Goal: Task Accomplishment & Management: Complete application form

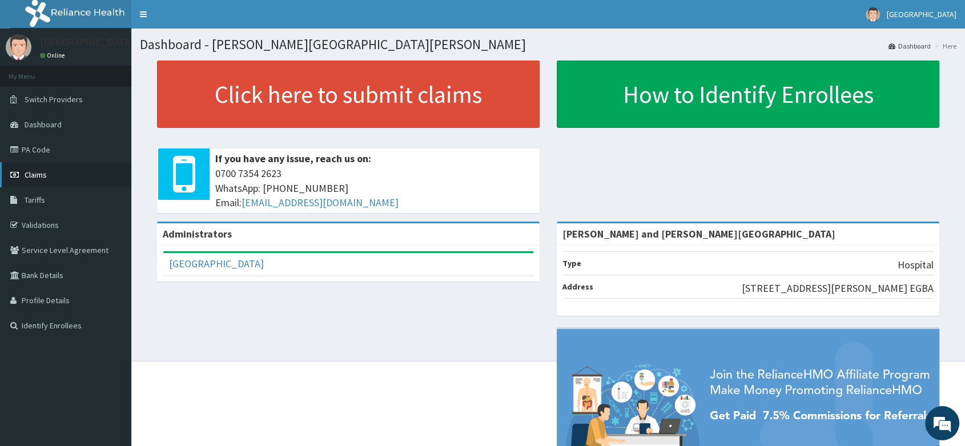
click at [29, 162] on link "Claims" at bounding box center [65, 174] width 131 height 25
click at [27, 182] on link "Claims" at bounding box center [65, 174] width 131 height 25
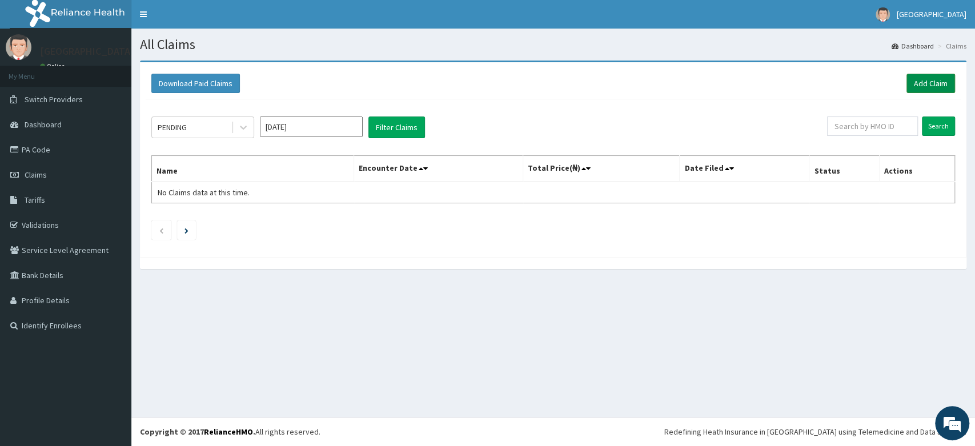
click at [947, 84] on link "Add Claim" at bounding box center [930, 83] width 49 height 19
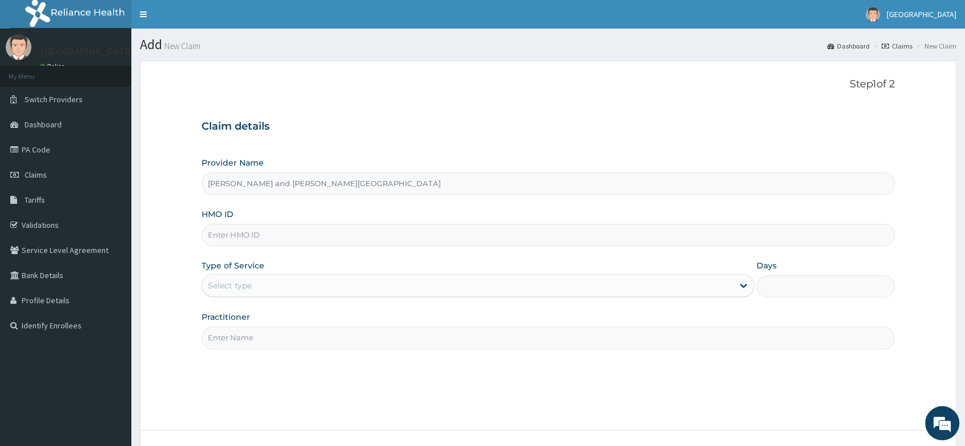
click at [255, 234] on input "HMO ID" at bounding box center [548, 235] width 693 height 22
paste input "nkk/10329/b"
type input "nkk/10329/b"
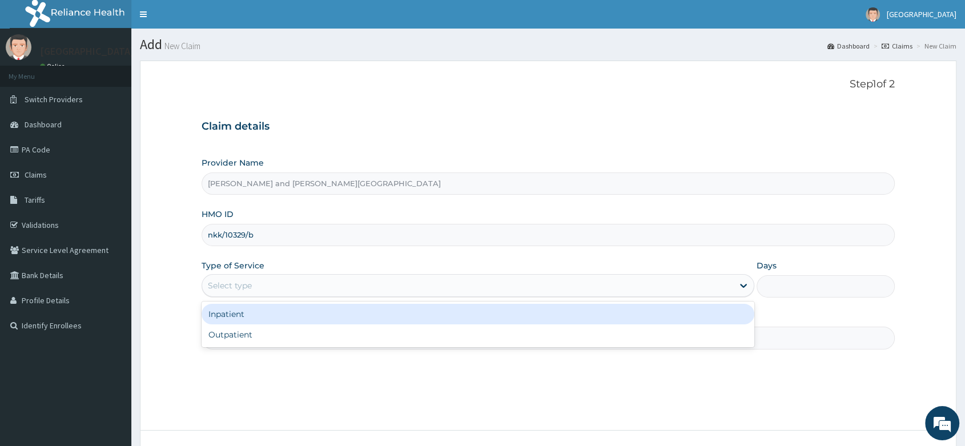
click at [247, 280] on div "Select type" at bounding box center [230, 285] width 44 height 11
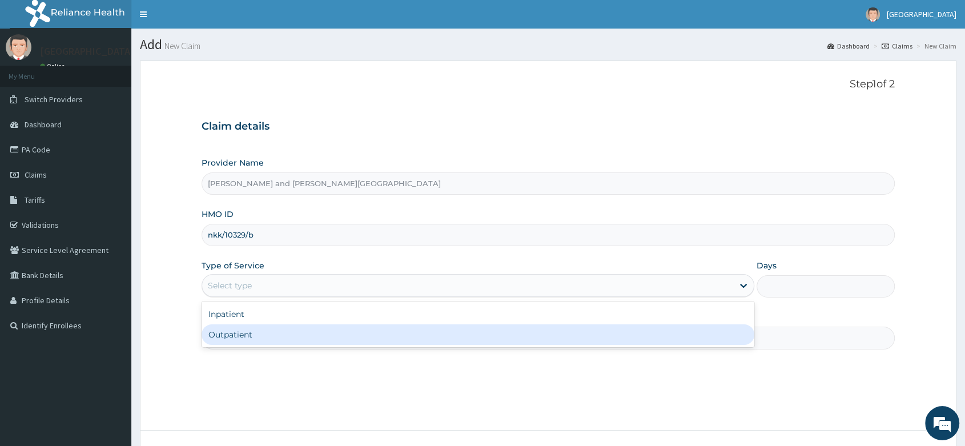
click at [238, 329] on div "Outpatient" at bounding box center [478, 334] width 553 height 21
type input "1"
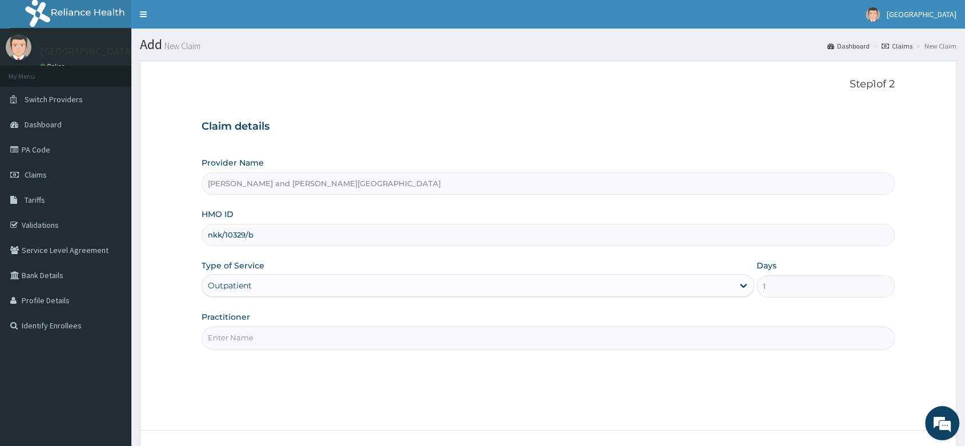
click at [265, 335] on input "Practitioner" at bounding box center [548, 338] width 693 height 22
click at [242, 334] on input "Practitioner" at bounding box center [548, 338] width 693 height 22
click at [240, 282] on div "Outpatient" at bounding box center [230, 285] width 44 height 11
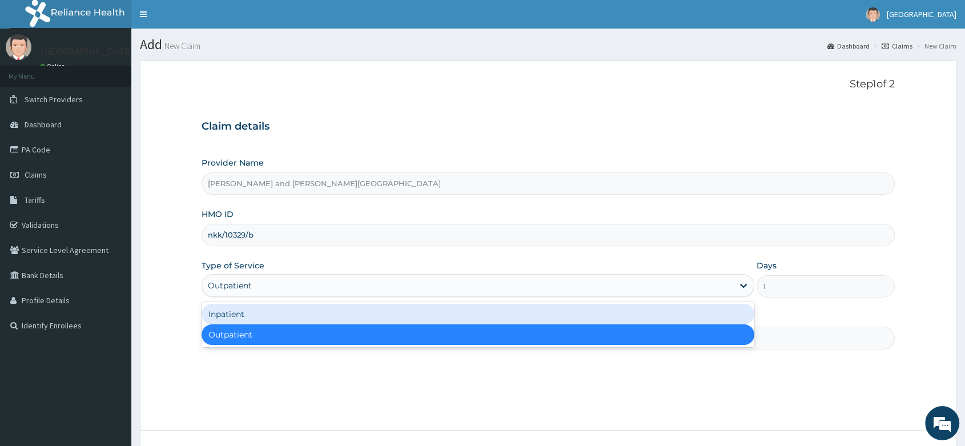
click at [239, 315] on div "Inpatient" at bounding box center [478, 314] width 553 height 21
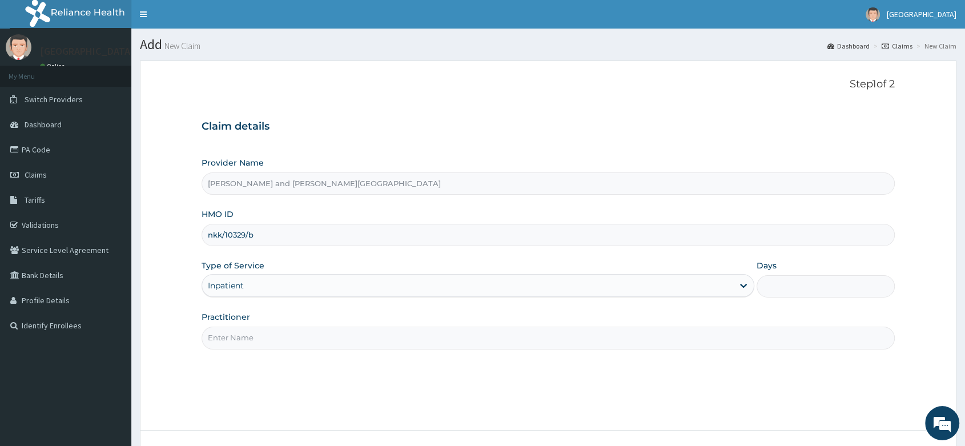
click at [825, 295] on input "Days" at bounding box center [825, 286] width 138 height 22
type input "2"
click at [624, 341] on input "Practitioner" at bounding box center [548, 338] width 693 height 22
type input "DR AKINOLA BELOVED"
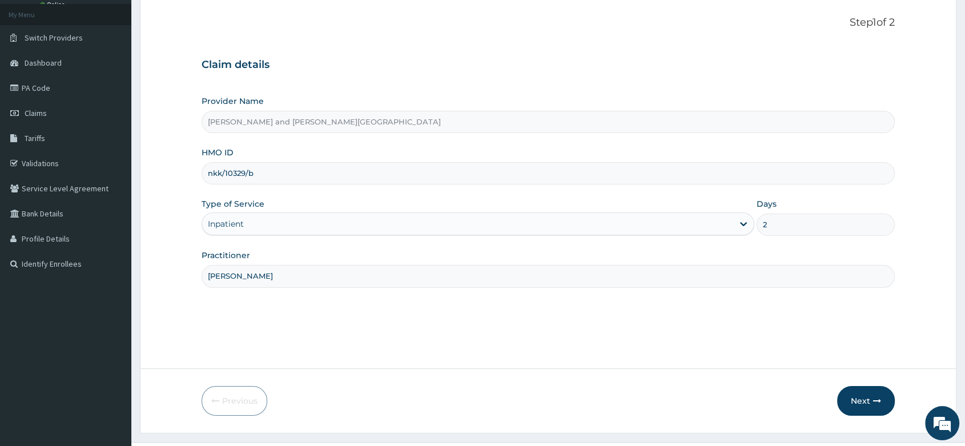
scroll to position [74, 0]
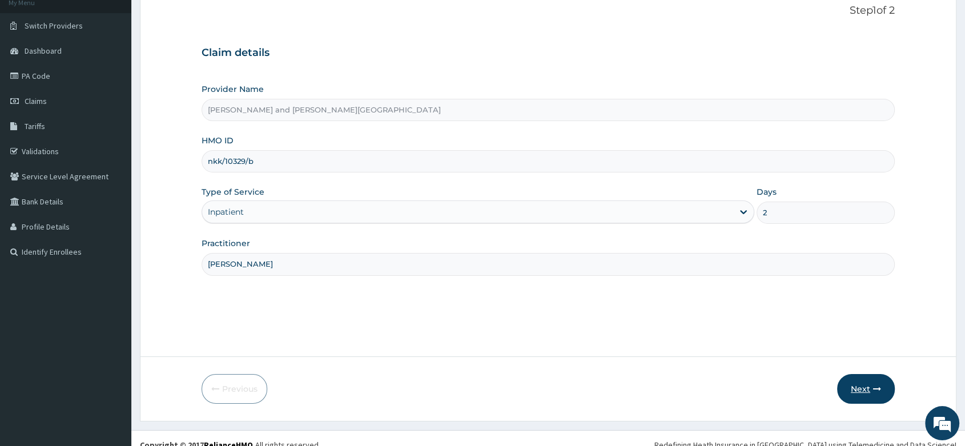
click at [857, 396] on button "Next" at bounding box center [866, 389] width 58 height 30
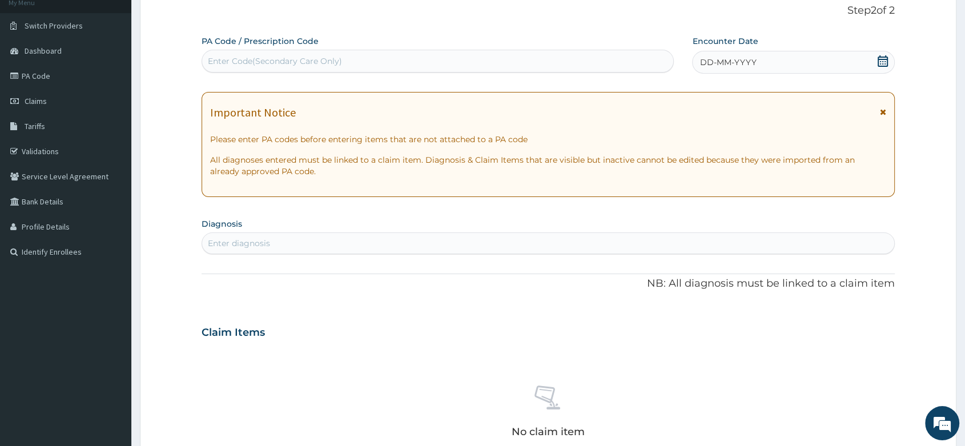
click at [255, 62] on div "Enter Code(Secondary Care Only)" at bounding box center [275, 60] width 134 height 11
paste input "PA/93E4BA"
type input "PA/93E4BA"
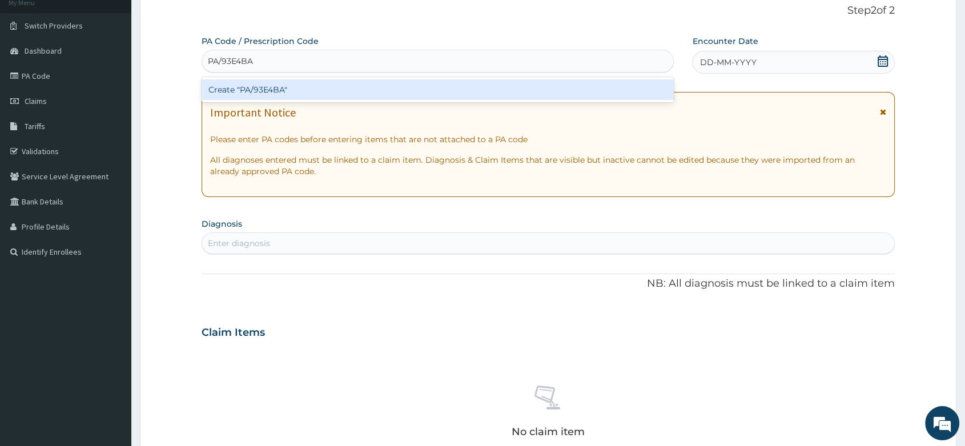
click at [320, 89] on div "Create "PA/93E4BA"" at bounding box center [438, 89] width 472 height 21
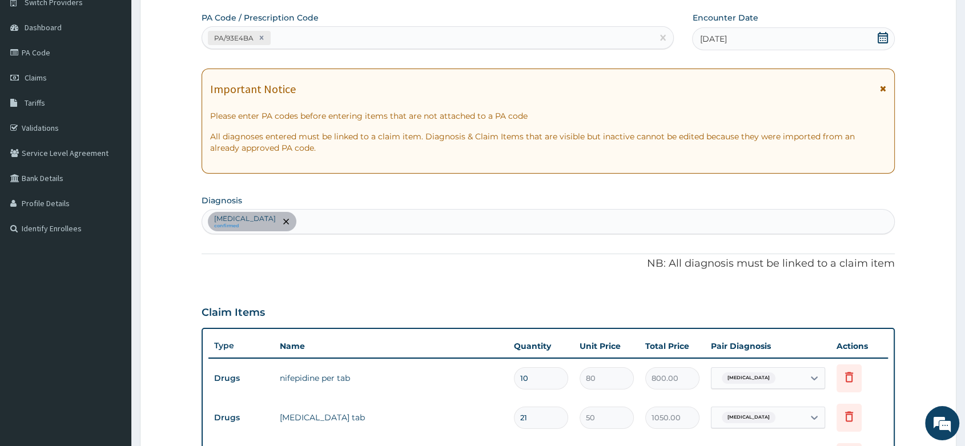
scroll to position [69, 0]
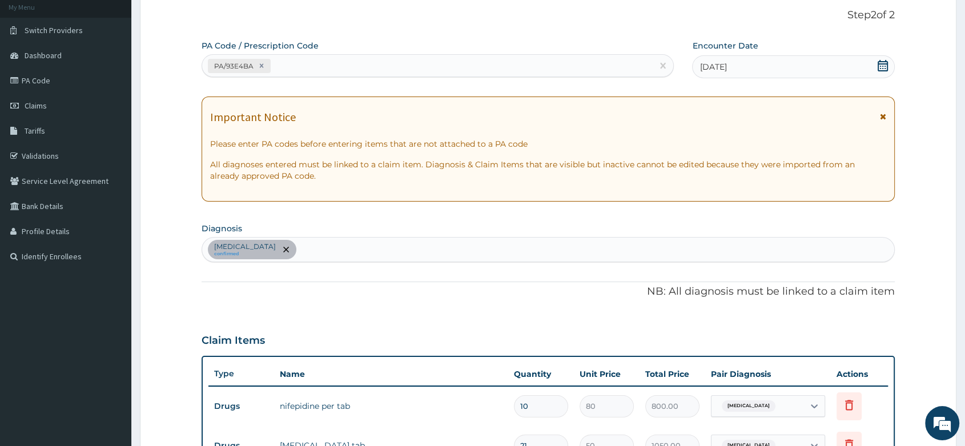
click at [306, 57] on div "PA/93E4BA" at bounding box center [427, 66] width 450 height 19
paste input "PA/3EC4FB"
type input "PA/3EC4FB"
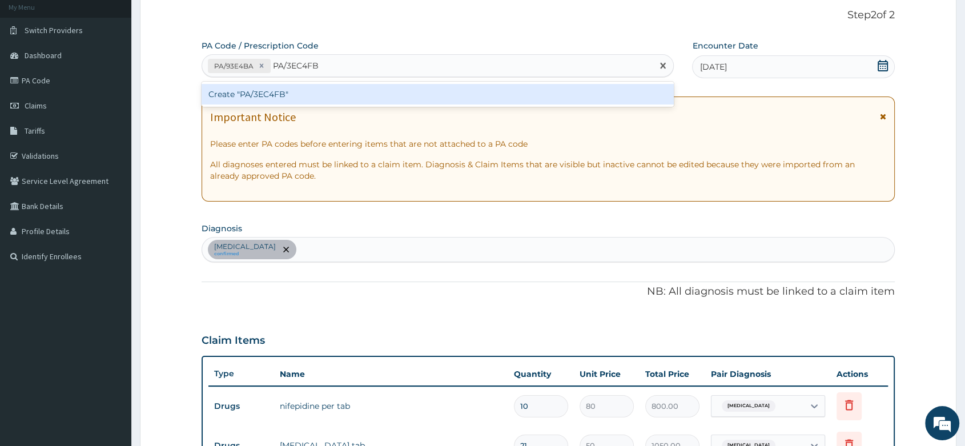
click at [263, 99] on div "Create "PA/3EC4FB"" at bounding box center [438, 94] width 472 height 21
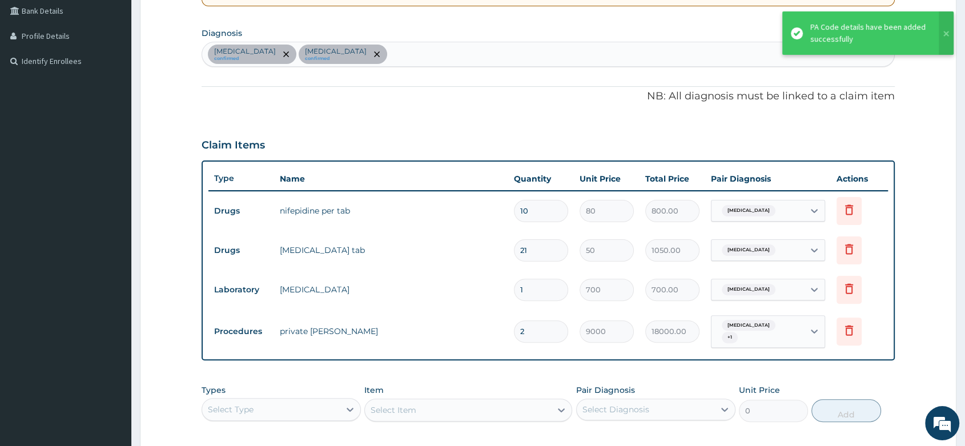
scroll to position [262, 0]
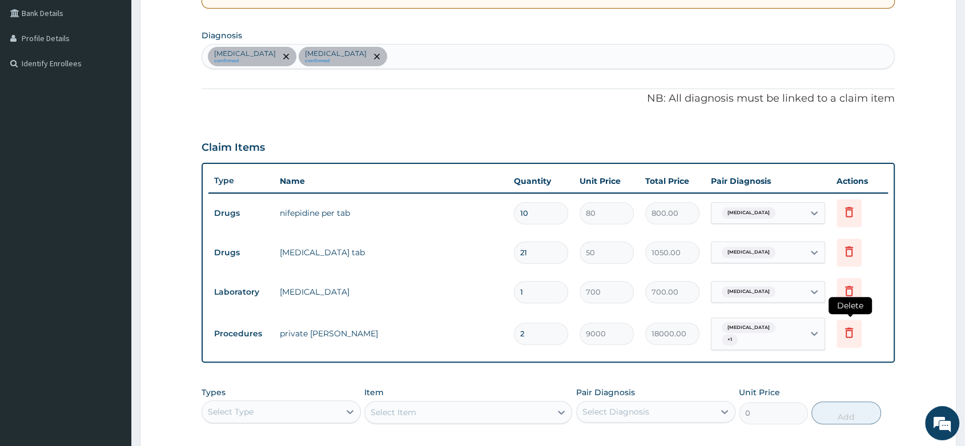
click at [845, 329] on icon at bounding box center [849, 332] width 14 height 14
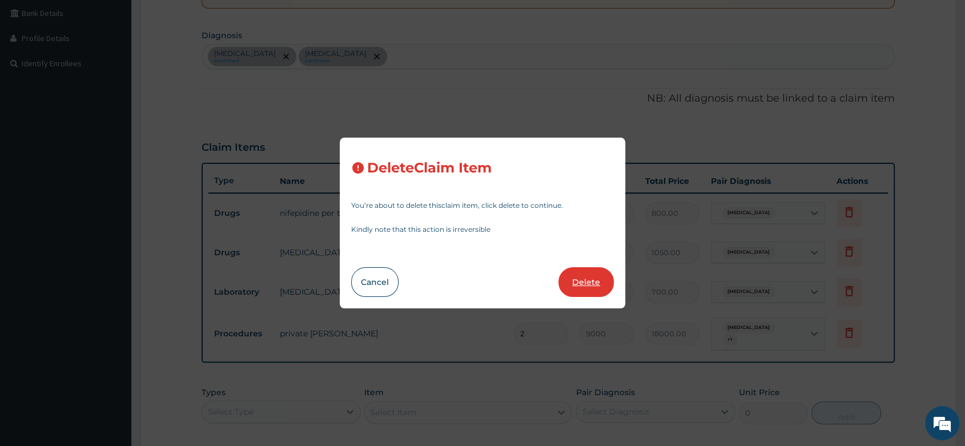
click at [594, 288] on button "Delete" at bounding box center [585, 282] width 55 height 30
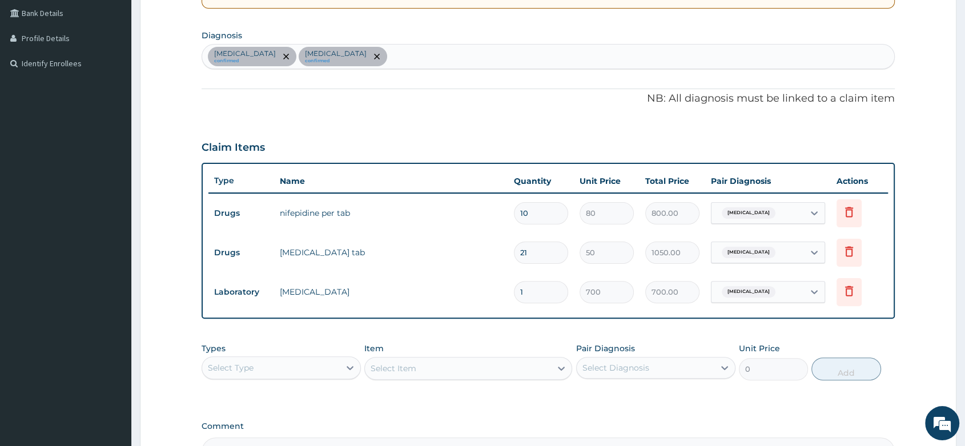
click at [271, 367] on div "Select Type" at bounding box center [271, 368] width 138 height 18
click at [251, 441] on div "Procedures" at bounding box center [281, 437] width 159 height 21
click at [406, 368] on div "Select Item" at bounding box center [468, 368] width 208 height 23
click at [406, 368] on div "Select Item" at bounding box center [394, 368] width 46 height 11
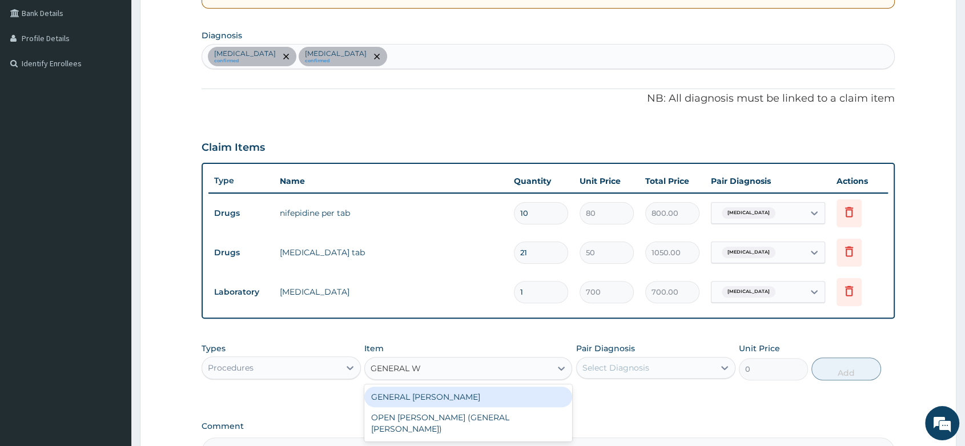
type input "GENERAL WA"
type input "3000"
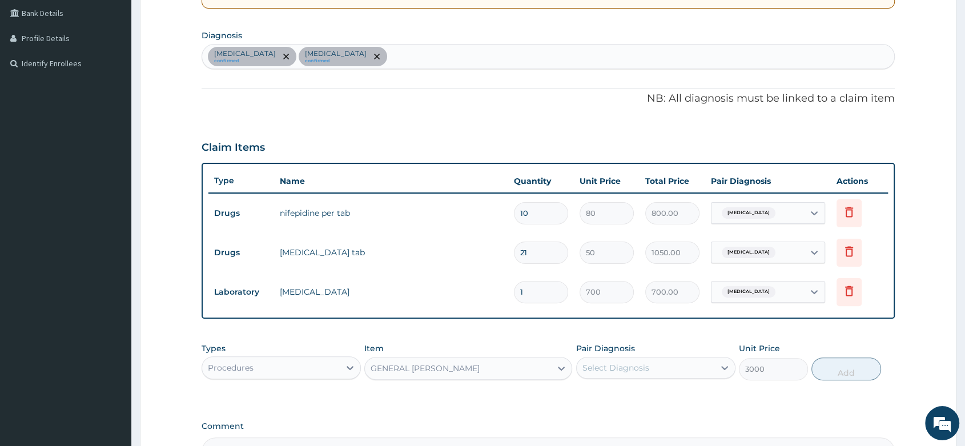
click at [406, 368] on div "GENERAL WARD" at bounding box center [425, 368] width 109 height 11
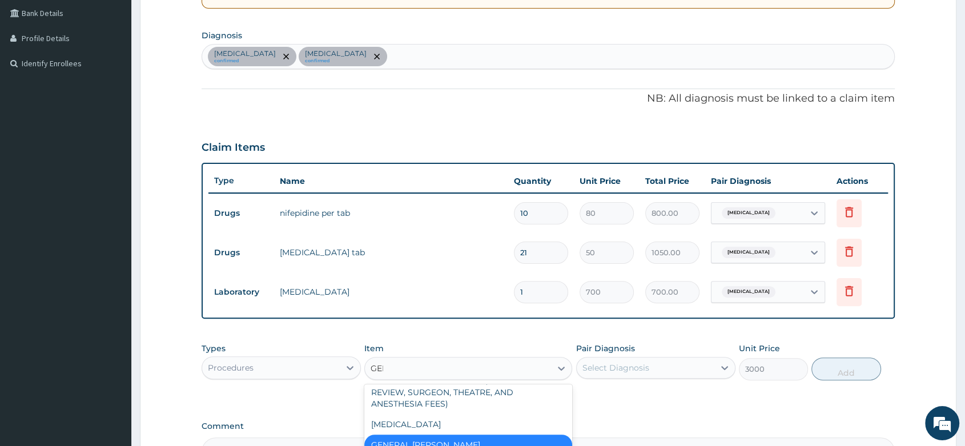
scroll to position [0, 0]
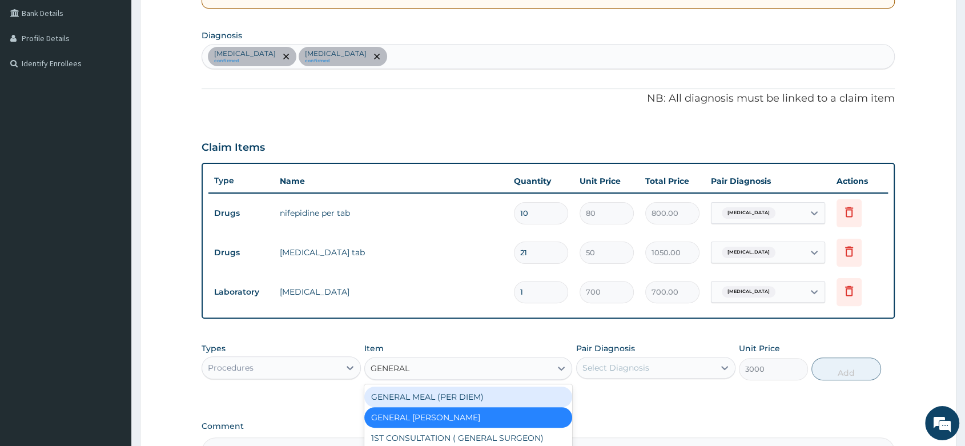
type input "GENERAL W"
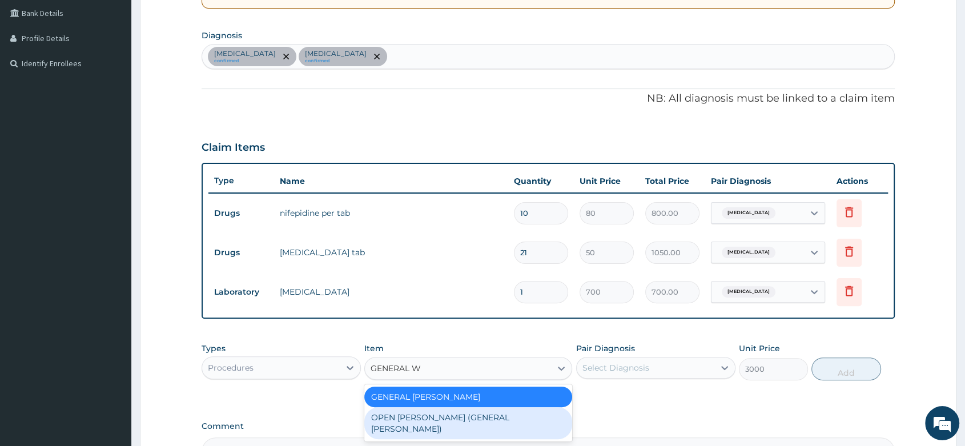
type input "2000"
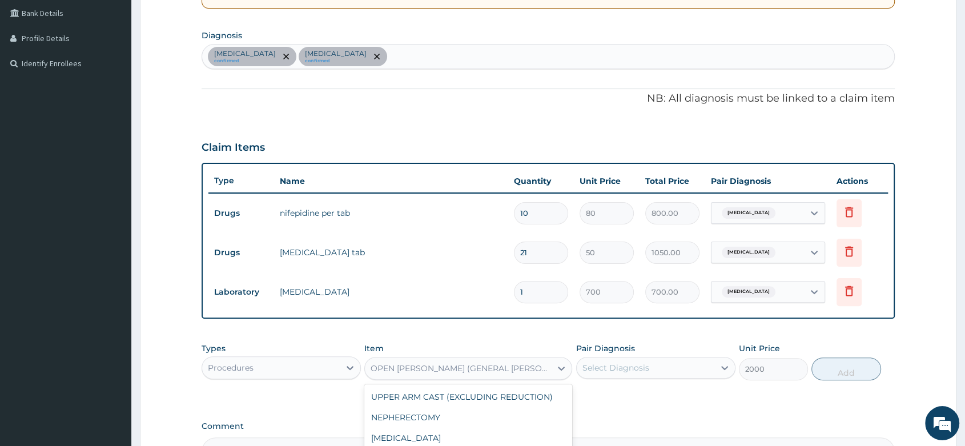
click at [406, 368] on div "OPEN WARD (GENERAL WARD)" at bounding box center [462, 368] width 182 height 11
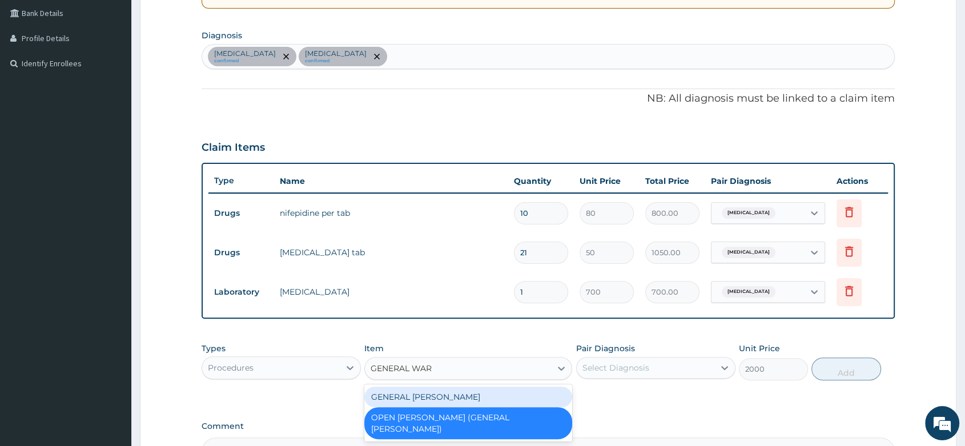
type input "GENERAL WARD"
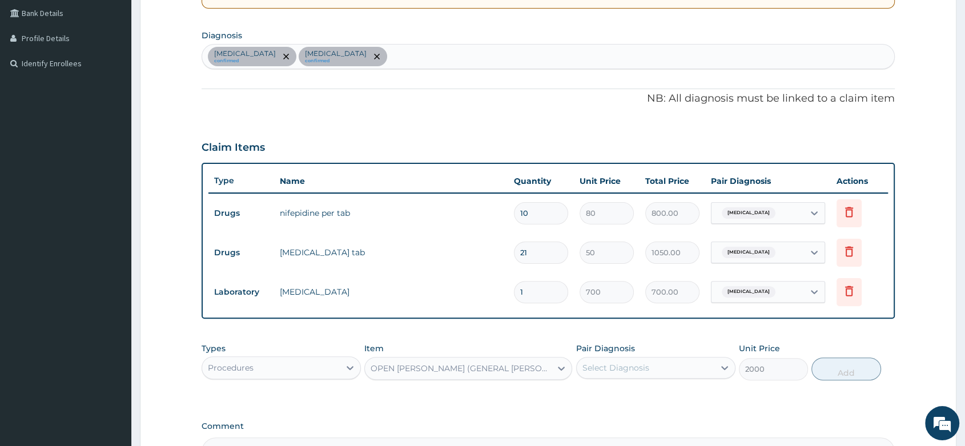
click at [407, 367] on div "OPEN WARD (GENERAL WARD)" at bounding box center [462, 368] width 182 height 11
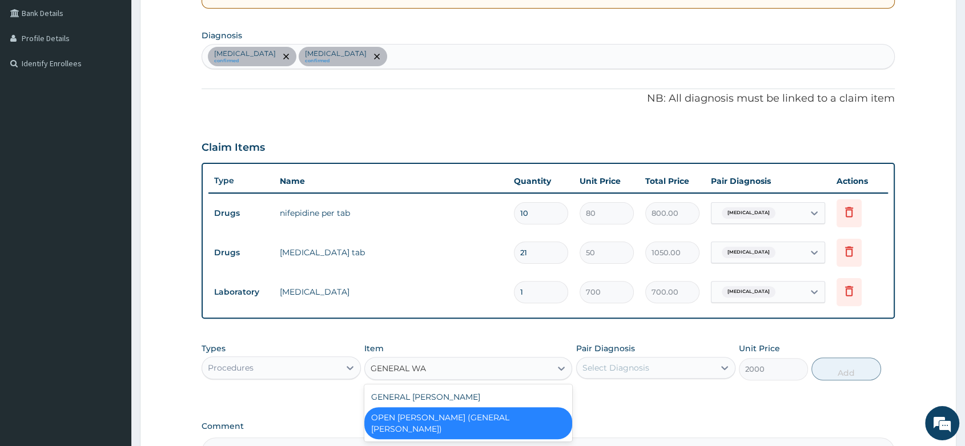
type input "GENERAL WAR"
type input "3000"
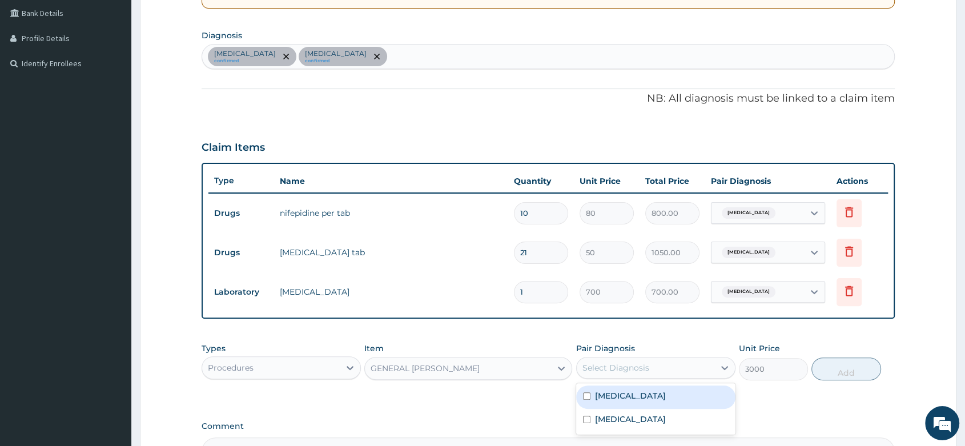
click at [602, 372] on div "Select Diagnosis" at bounding box center [615, 367] width 67 height 11
click at [598, 402] on div "Essential hypertension" at bounding box center [655, 396] width 159 height 23
checkbox input "true"
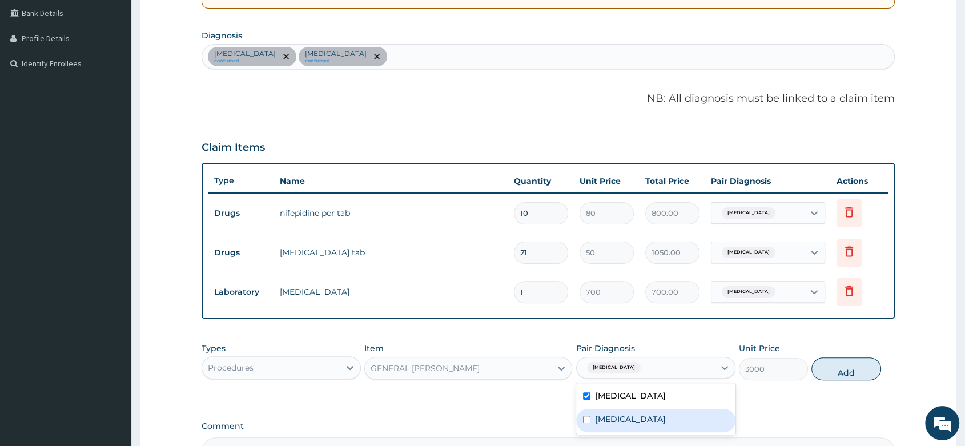
click at [598, 414] on label "Pre-eclampsia" at bounding box center [630, 418] width 71 height 11
checkbox input "true"
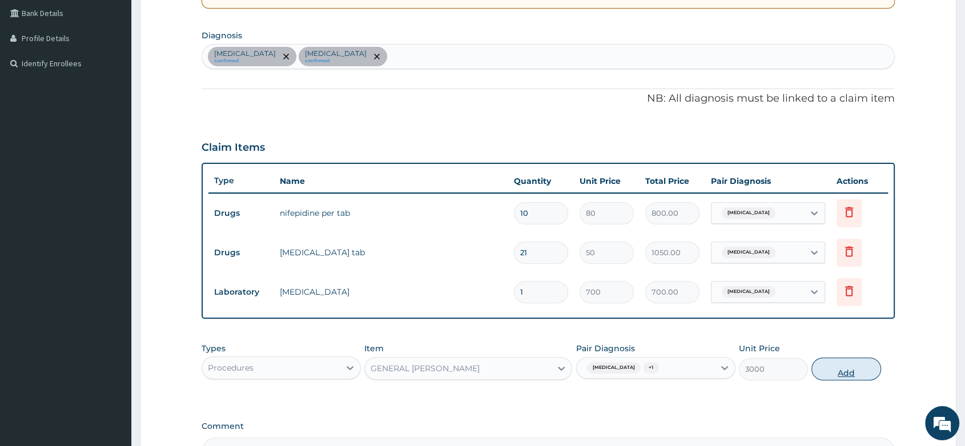
click at [844, 371] on button "Add" at bounding box center [845, 368] width 69 height 23
type input "0"
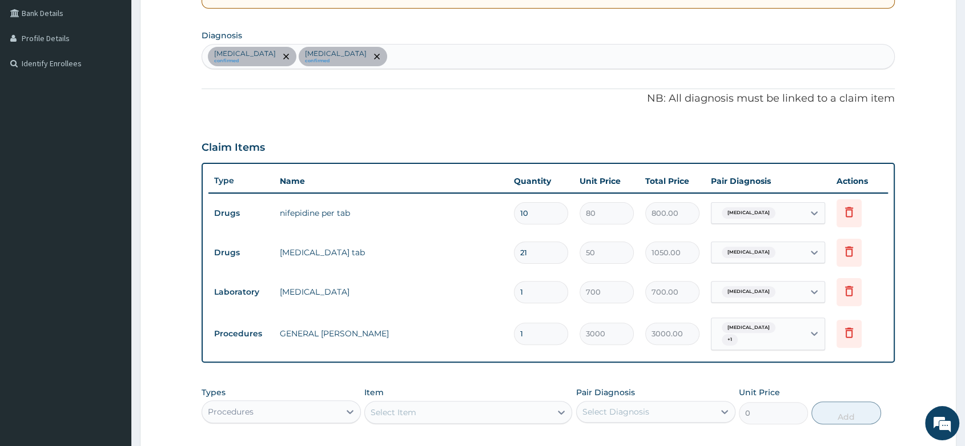
type input "0.00"
type input "2"
type input "6000.00"
type input "2"
click at [617, 358] on div "Type Name Quantity Unit Price Total Price Pair Diagnosis Actions Drugs nifepidi…" at bounding box center [548, 263] width 693 height 200
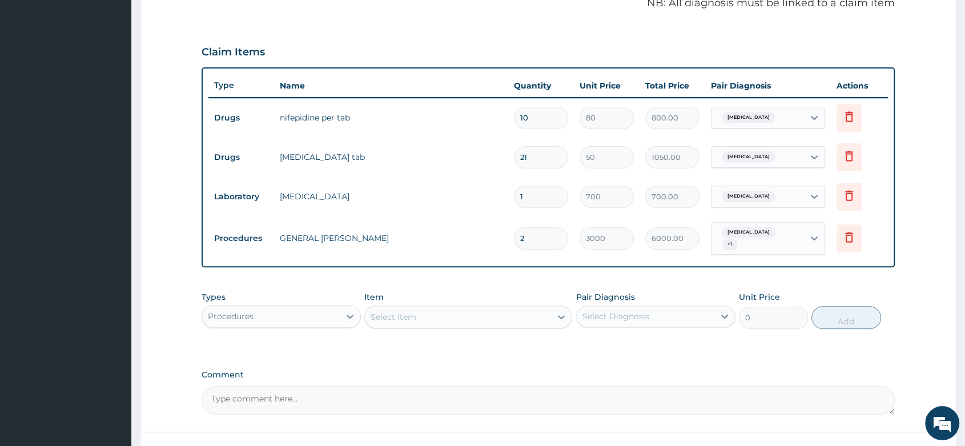
scroll to position [358, 0]
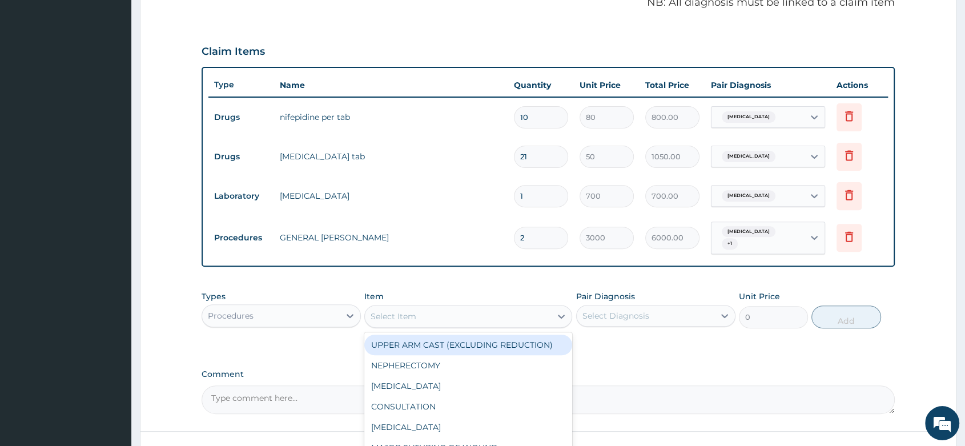
click at [395, 319] on div "Select Item" at bounding box center [394, 316] width 46 height 11
type input "NURSIN"
type input "1000"
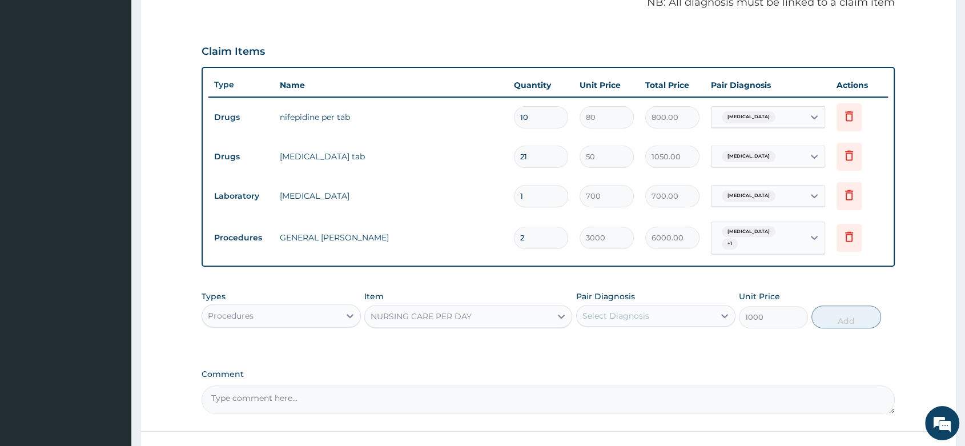
click at [614, 324] on div "Select Diagnosis" at bounding box center [646, 316] width 138 height 18
click at [610, 355] on div "Essential hypertension" at bounding box center [655, 344] width 159 height 23
checkbox input "true"
click at [847, 323] on button "Add" at bounding box center [845, 316] width 69 height 23
type input "0"
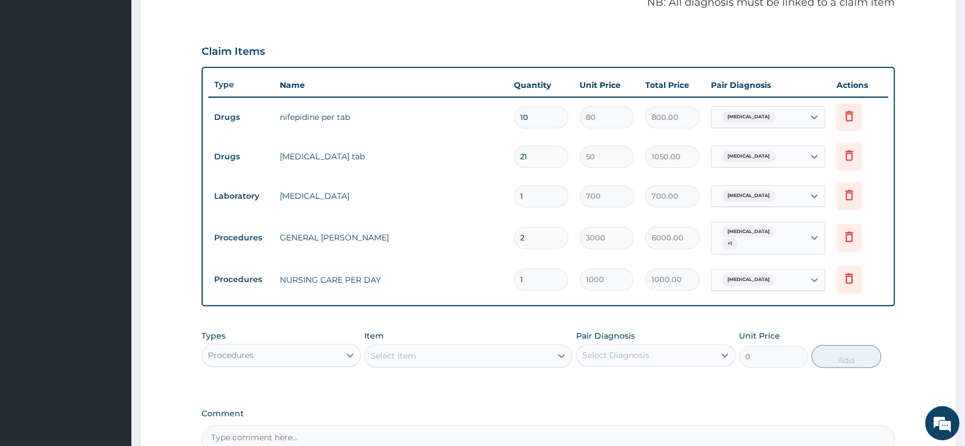
type input "2"
type input "2000.00"
click at [454, 315] on div "PA Code / Prescription Code PA/93E4BA PA/3EC4FB Encounter Date 09-09-2025 Impor…" at bounding box center [548, 102] width 693 height 702
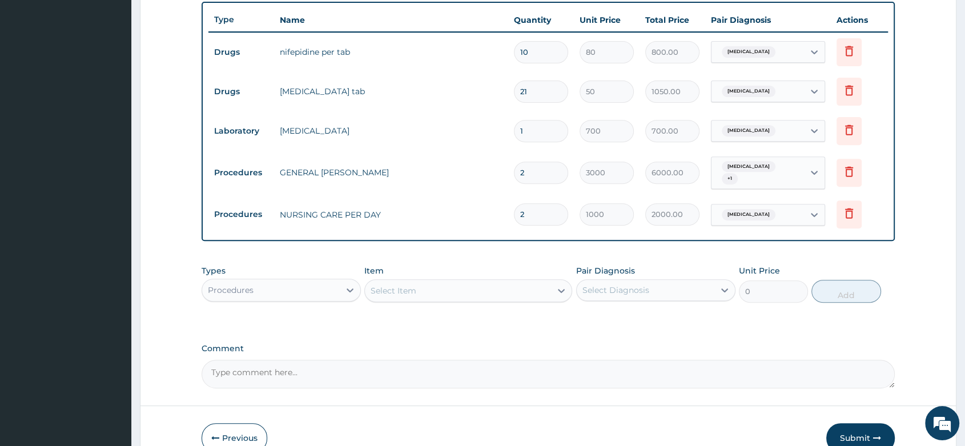
scroll to position [426, 0]
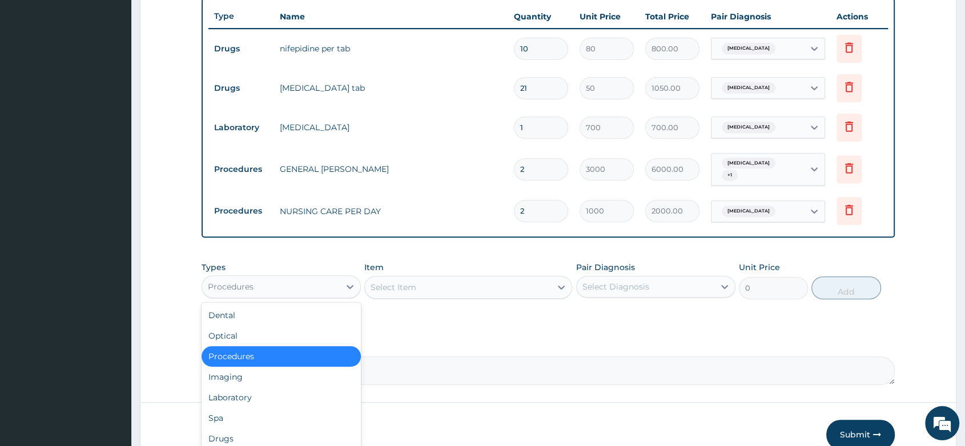
click at [279, 292] on div "Procedures" at bounding box center [271, 286] width 138 height 18
click at [247, 437] on div "Drugs" at bounding box center [281, 438] width 159 height 21
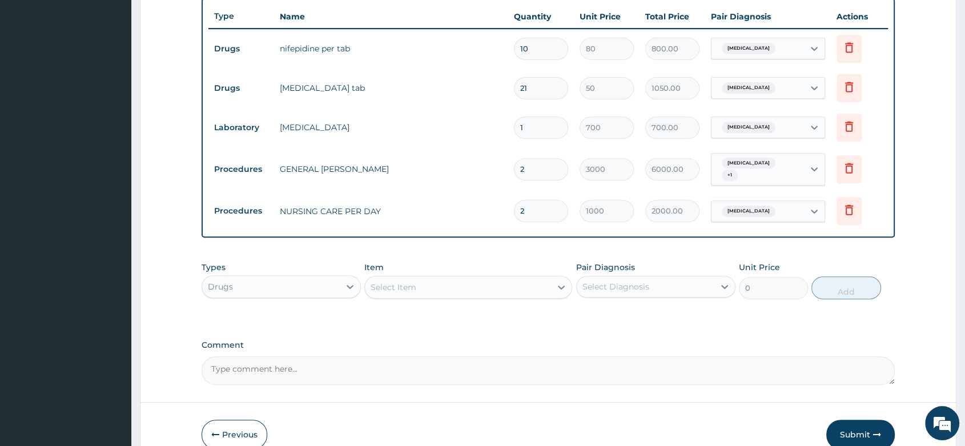
click at [397, 287] on div "Select Item" at bounding box center [394, 286] width 46 height 11
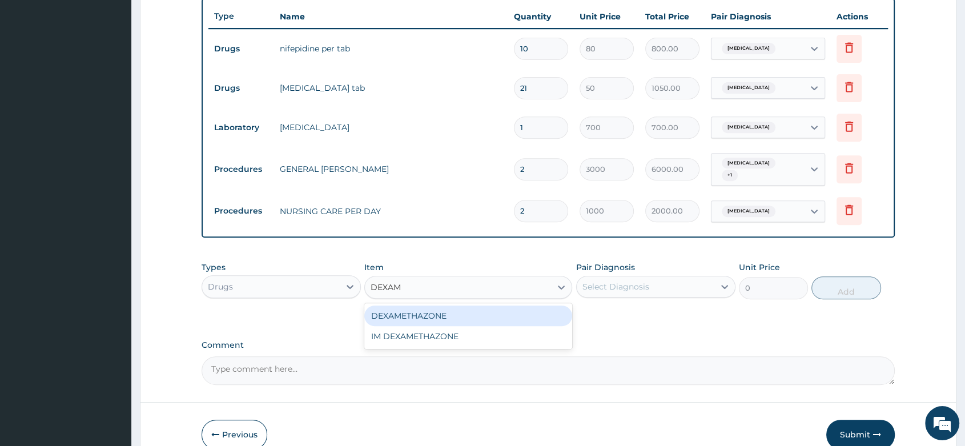
type input "DEXAME"
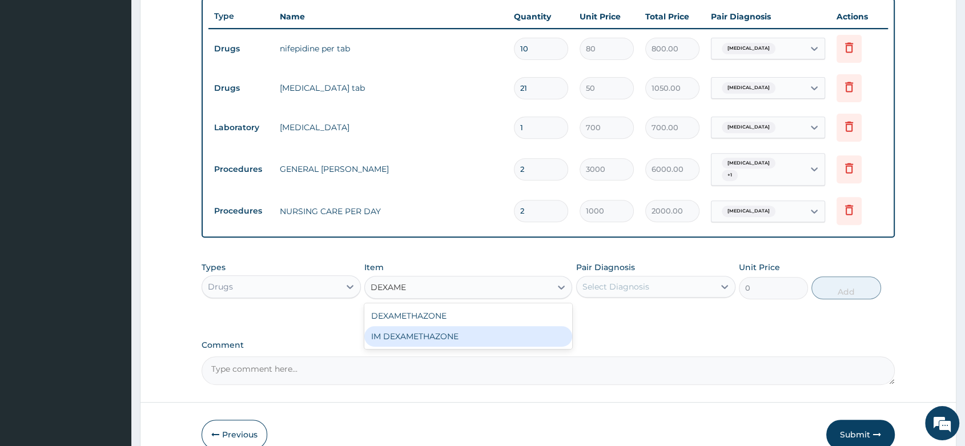
type input "150.8000030517578"
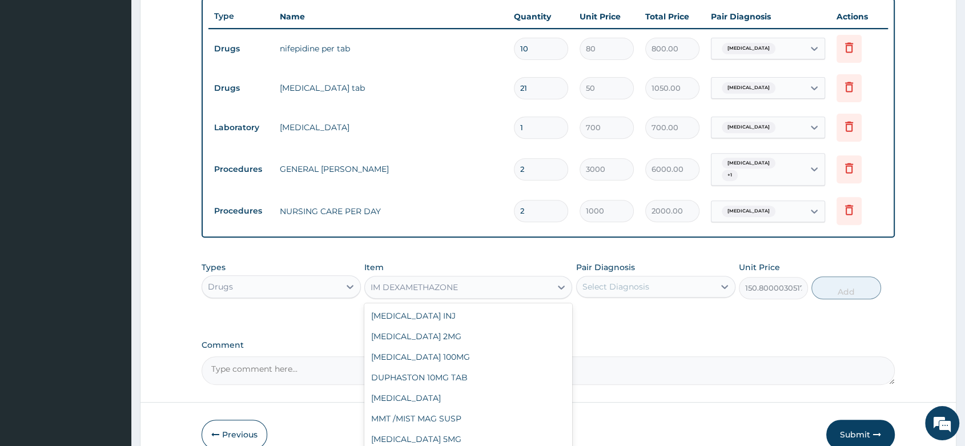
click at [507, 284] on div "IM DEXAMETHAZONE" at bounding box center [458, 287] width 186 height 18
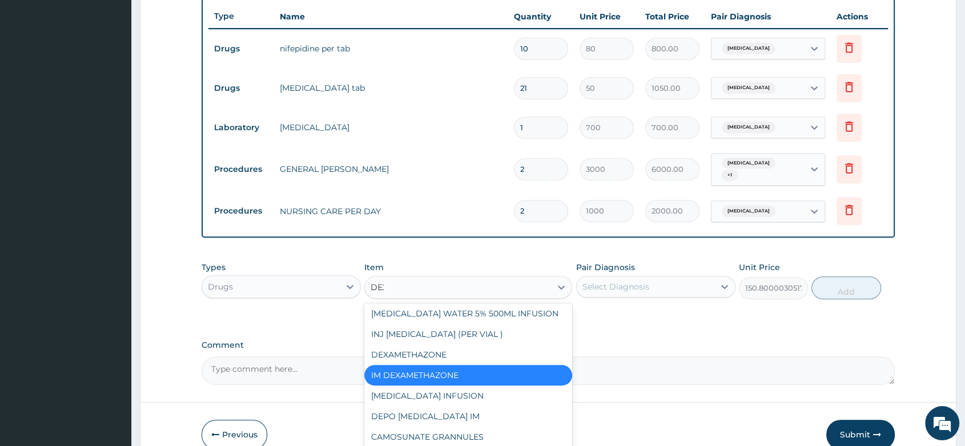
scroll to position [0, 0]
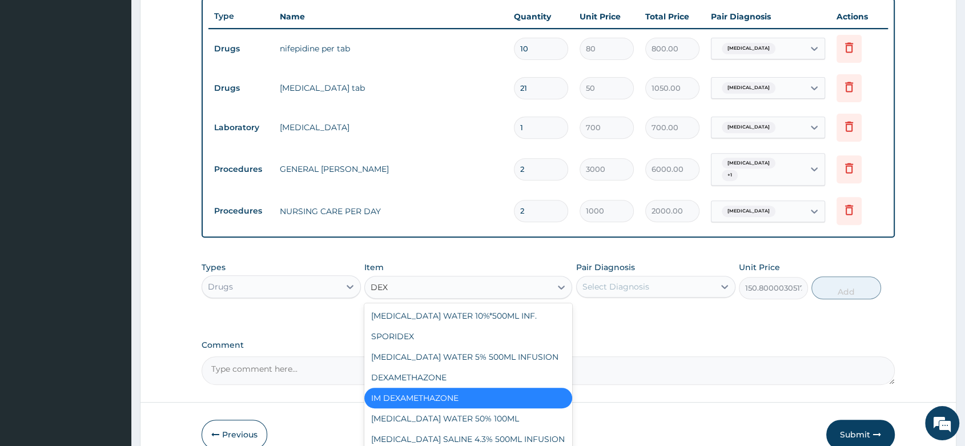
type input "DEXA"
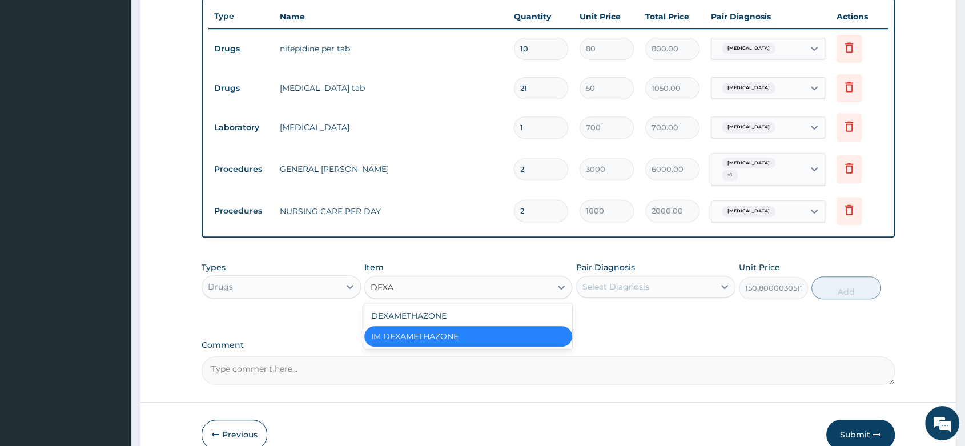
click at [426, 337] on div "IM DEXAMETHAZONE" at bounding box center [468, 336] width 208 height 21
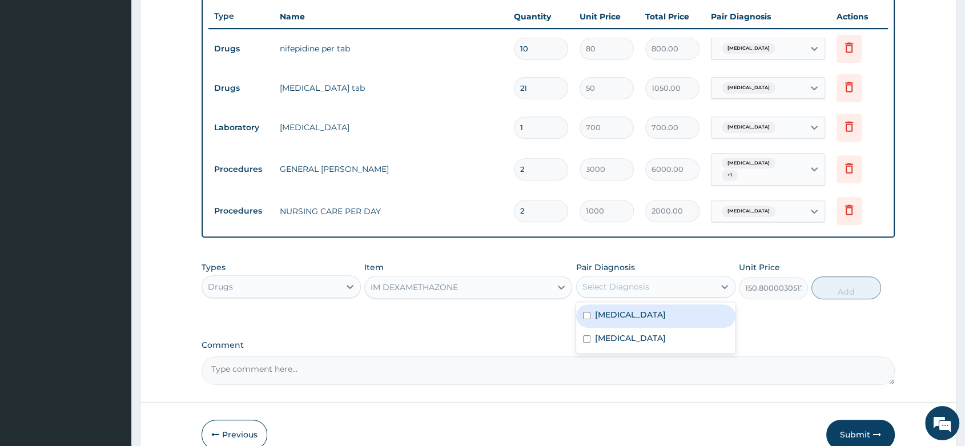
click at [603, 288] on div "Select Diagnosis" at bounding box center [615, 286] width 67 height 11
click at [599, 322] on div "Essential hypertension" at bounding box center [655, 315] width 159 height 23
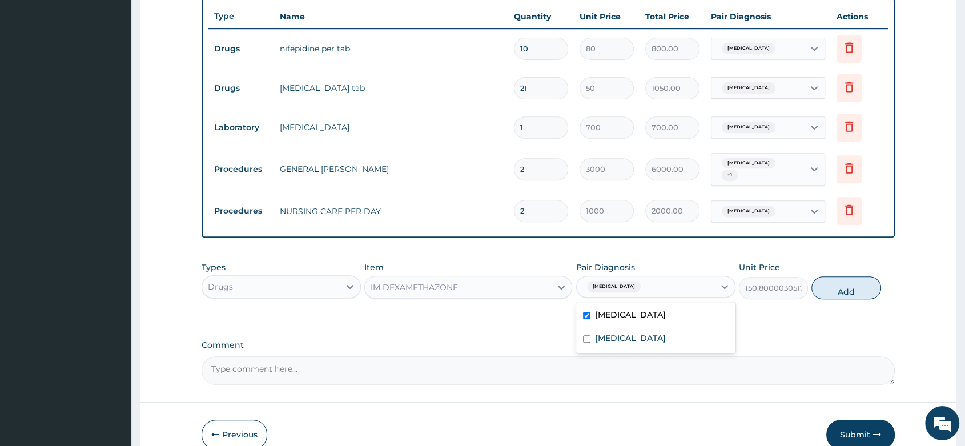
click at [653, 317] on label "Essential hypertension" at bounding box center [630, 314] width 71 height 11
checkbox input "false"
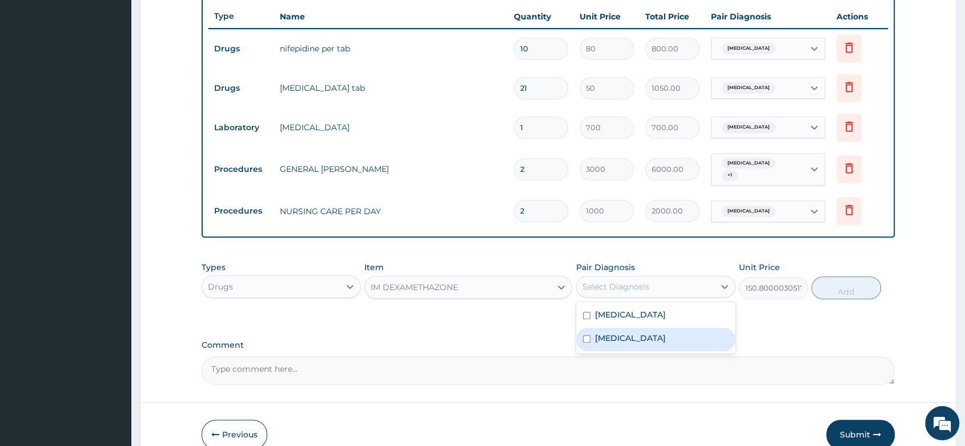
click at [617, 342] on label "Pre-eclampsia" at bounding box center [630, 337] width 71 height 11
checkbox input "true"
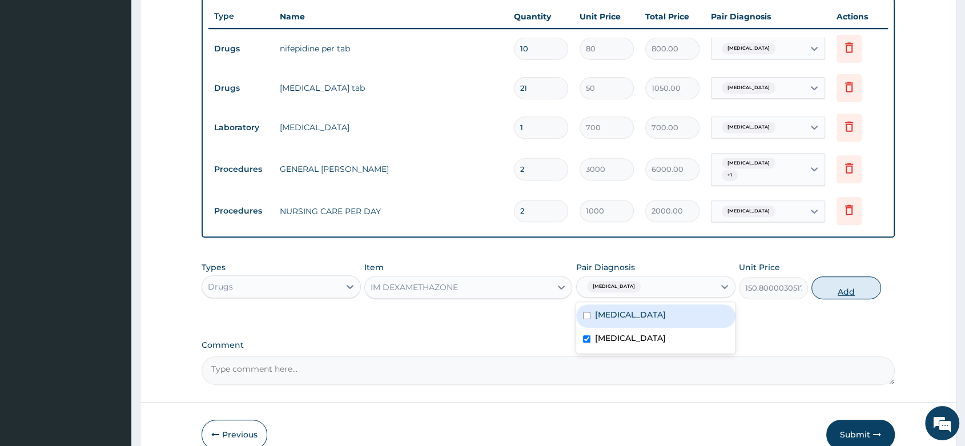
click at [844, 292] on button "Add" at bounding box center [845, 287] width 69 height 23
type input "0"
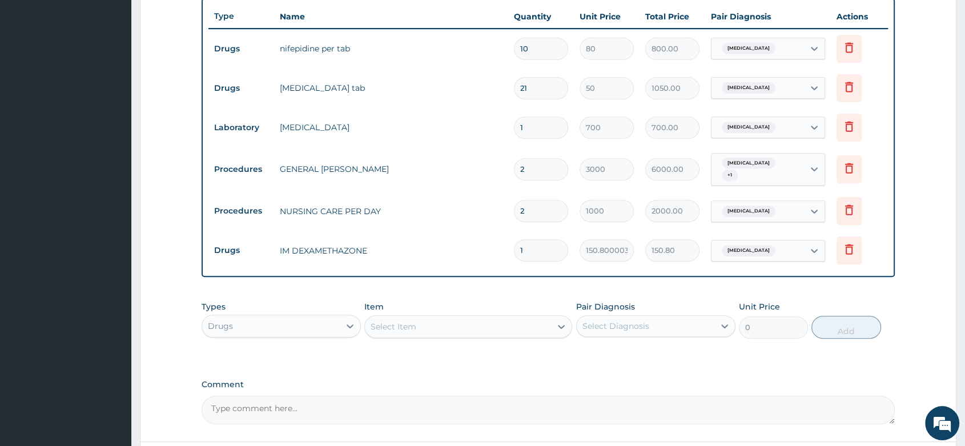
drag, startPoint x: 541, startPoint y: 255, endPoint x: 474, endPoint y: 244, distance: 67.7
click at [474, 244] on tr "Drugs IM DEXAMETHAZONE 1 150.8000030517578 150.80 Pre-eclampsia Delete" at bounding box center [547, 250] width 679 height 39
type input "2"
type input "301.60"
type input "1"
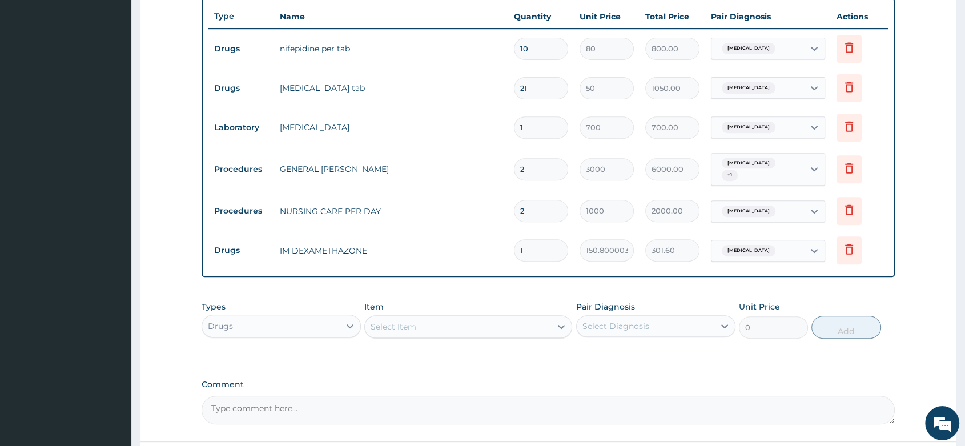
type input "150.80"
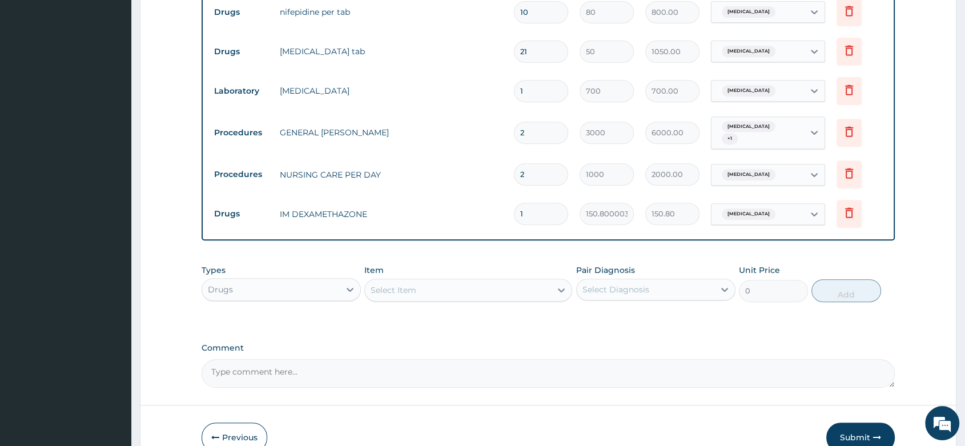
scroll to position [525, 0]
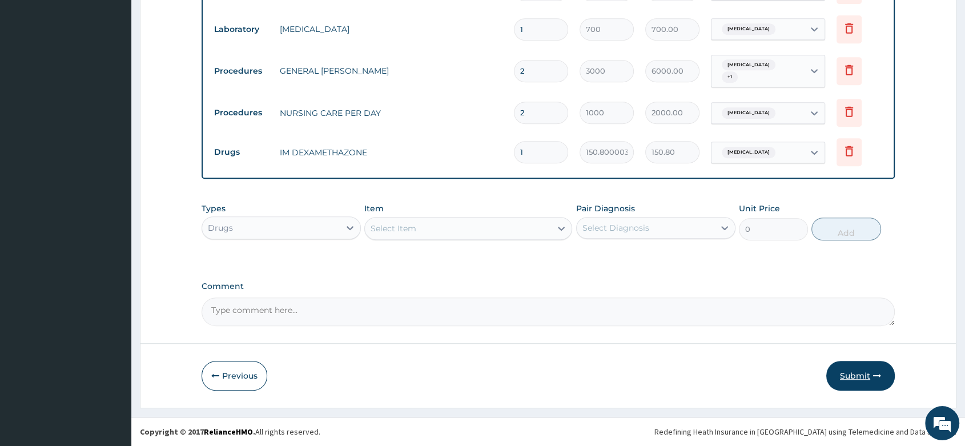
click at [849, 373] on button "Submit" at bounding box center [860, 376] width 69 height 30
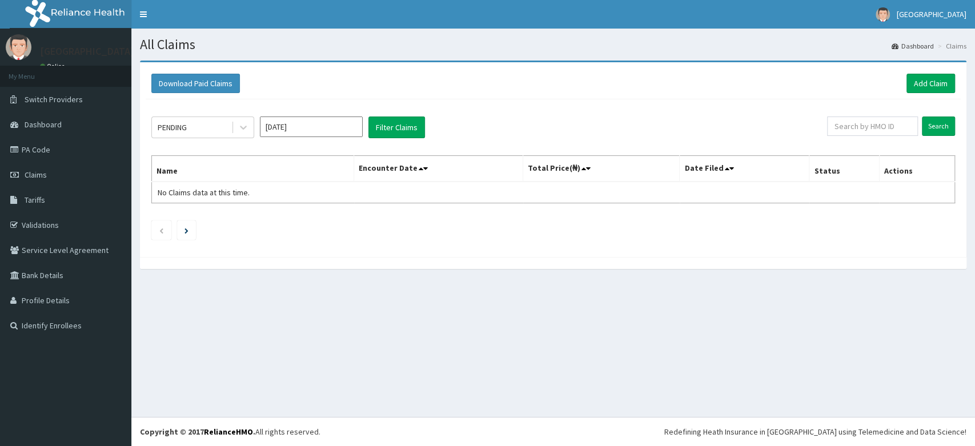
click at [37, 153] on link "PA Code" at bounding box center [65, 149] width 131 height 25
